Goal: Task Accomplishment & Management: Manage account settings

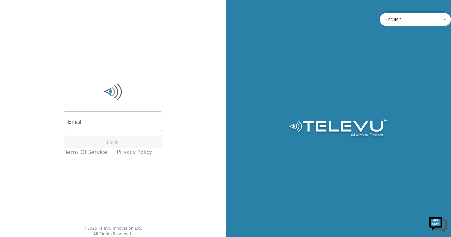
click at [89, 122] on input "Email" at bounding box center [113, 122] width 99 height 18
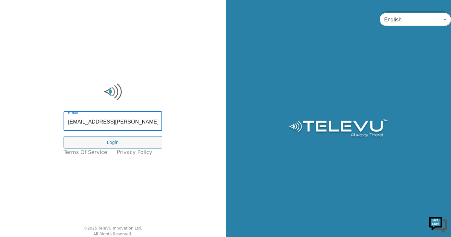
type input "quan.nguyen@nshealth.ca"
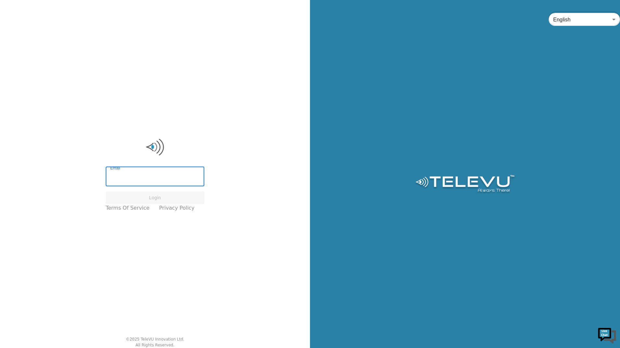
click at [130, 183] on input "Email" at bounding box center [155, 177] width 99 height 18
type input "quan.nguyen@nshealth.ca"
click at [179, 171] on input "Email" at bounding box center [155, 177] width 99 height 18
type input "[EMAIL_ADDRESS][PERSON_NAME][DOMAIN_NAME]"
click at [182, 198] on button "Login" at bounding box center [155, 198] width 99 height 13
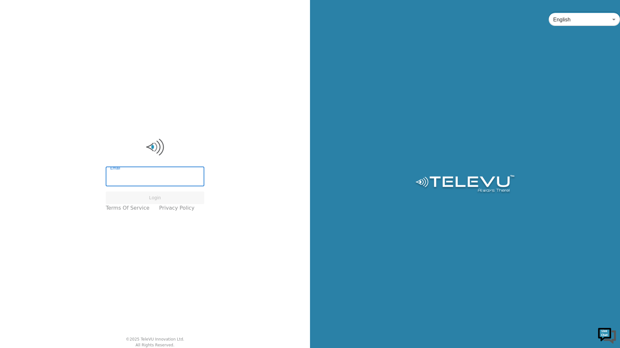
click at [182, 169] on input "Email" at bounding box center [155, 177] width 99 height 18
type input "ali.ahmed@nshealth.ca"
click at [161, 181] on input "Email" at bounding box center [155, 177] width 99 height 18
type input "[EMAIL_ADDRESS][DOMAIN_NAME]"
click at [158, 197] on button "Login" at bounding box center [155, 198] width 99 height 13
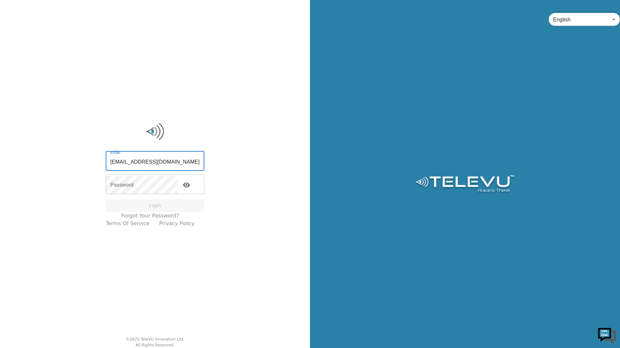
drag, startPoint x: 167, startPoint y: 157, endPoint x: 110, endPoint y: 159, distance: 57.4
click at [109, 160] on div "Email [EMAIL_ADDRESS][DOMAIN_NAME] Email Password Password Login Forgot your pa…" at bounding box center [154, 175] width 105 height 112
